Goal: Task Accomplishment & Management: Manage account settings

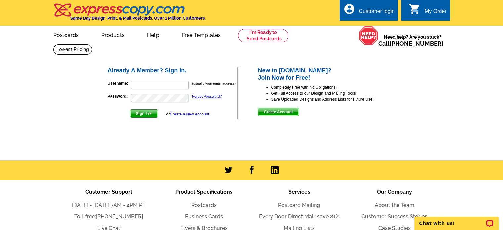
type input "[EMAIL_ADDRESS][DOMAIN_NAME]"
click at [152, 115] on span "Sign In" at bounding box center [143, 113] width 27 height 8
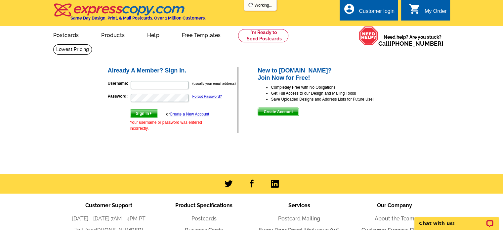
type input "[EMAIL_ADDRESS][DOMAIN_NAME]"
click at [145, 112] on span "Sign In" at bounding box center [143, 113] width 27 height 8
click at [392, 12] on div "Customer login" at bounding box center [377, 12] width 36 height 9
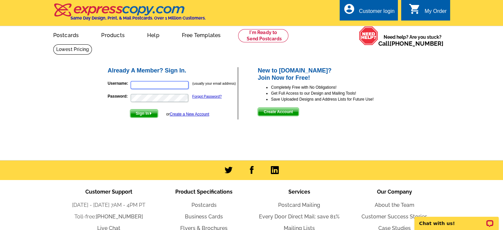
type input "[EMAIL_ADDRESS][DOMAIN_NAME]"
click at [155, 115] on span "Sign In" at bounding box center [143, 113] width 27 height 8
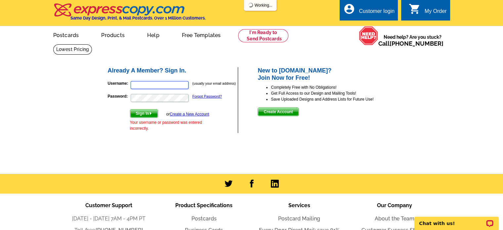
type input "[EMAIL_ADDRESS][DOMAIN_NAME]"
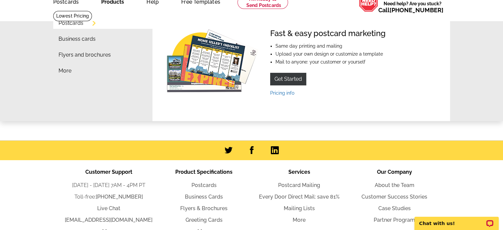
scroll to position [84, 0]
